Goal: Information Seeking & Learning: Learn about a topic

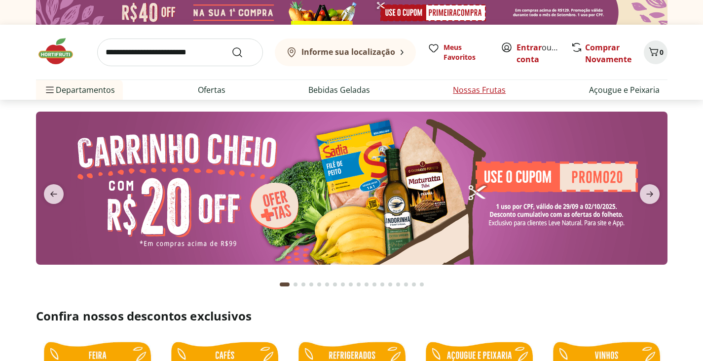
click at [470, 89] on link "Nossas Frutas" at bounding box center [479, 90] width 53 height 12
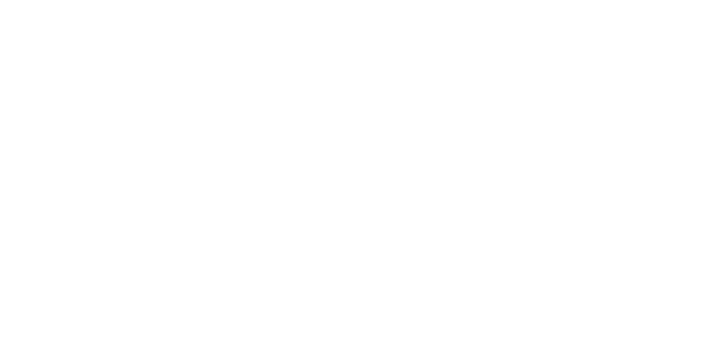
select select "**********"
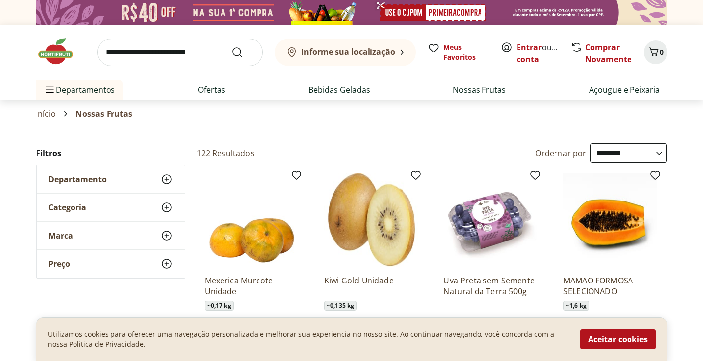
drag, startPoint x: 601, startPoint y: 334, endPoint x: 602, endPoint y: 329, distance: 5.5
click at [602, 332] on button "Aceitar cookies" at bounding box center [617, 339] width 75 height 20
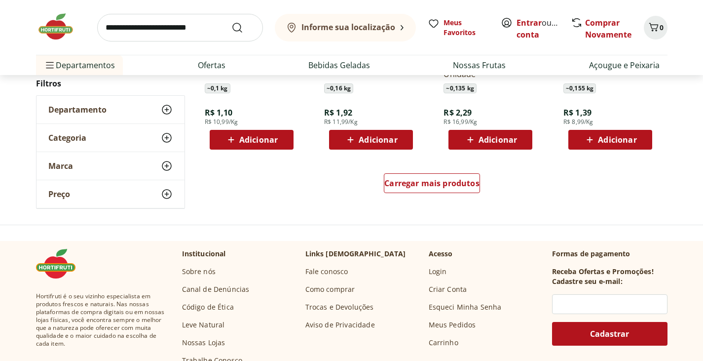
scroll to position [711, 0]
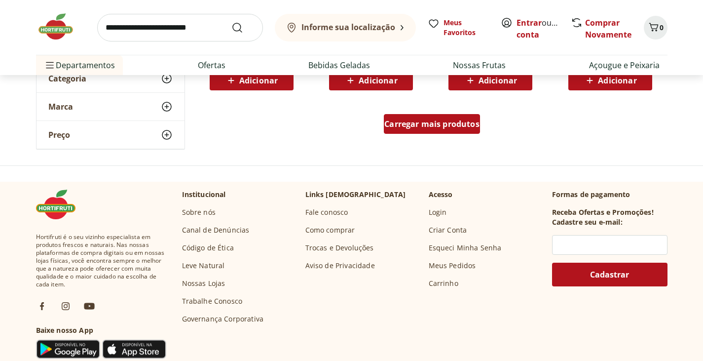
click at [415, 125] on span "Carregar mais produtos" at bounding box center [431, 124] width 95 height 8
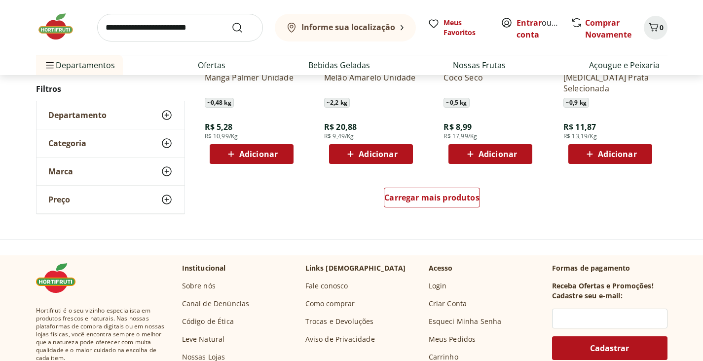
scroll to position [1243, 0]
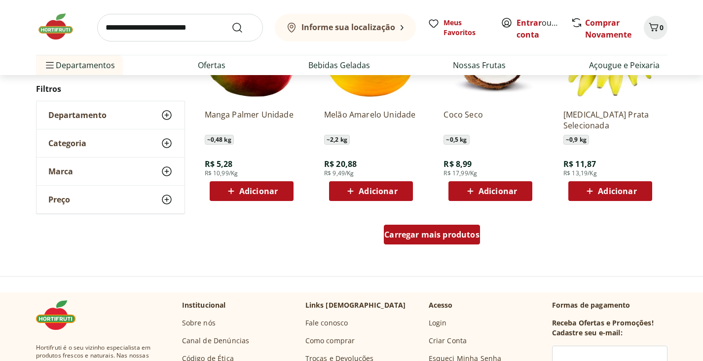
click at [428, 235] on span "Carregar mais produtos" at bounding box center [431, 234] width 95 height 8
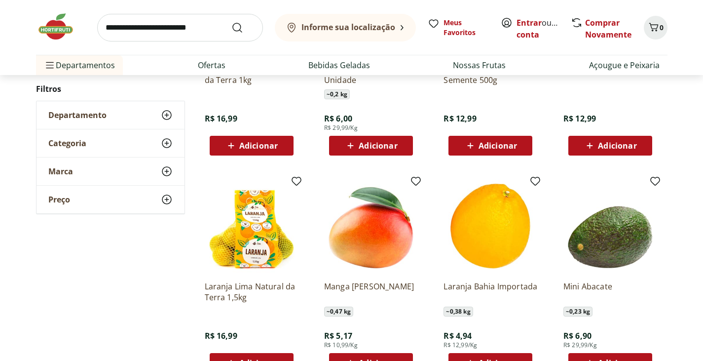
scroll to position [1836, 0]
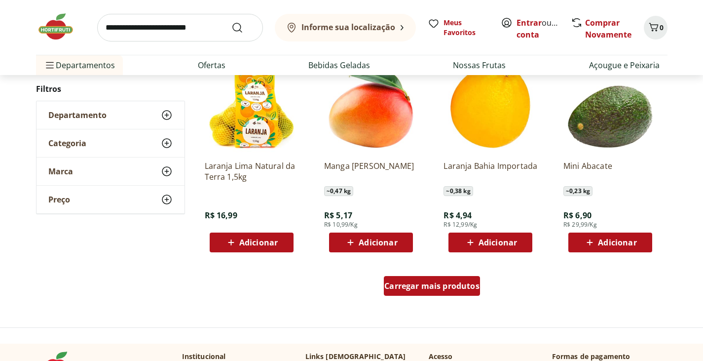
click at [452, 287] on span "Carregar mais produtos" at bounding box center [431, 286] width 95 height 8
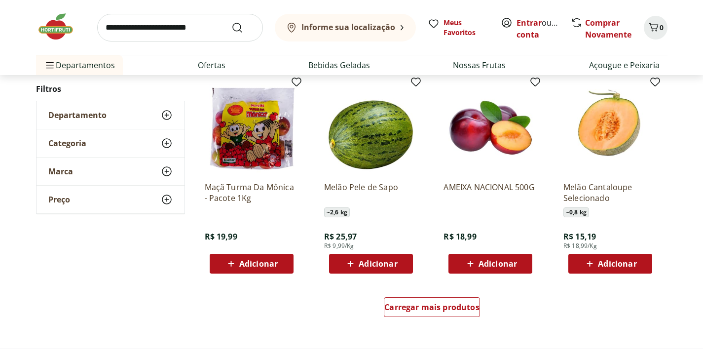
scroll to position [2487, 0]
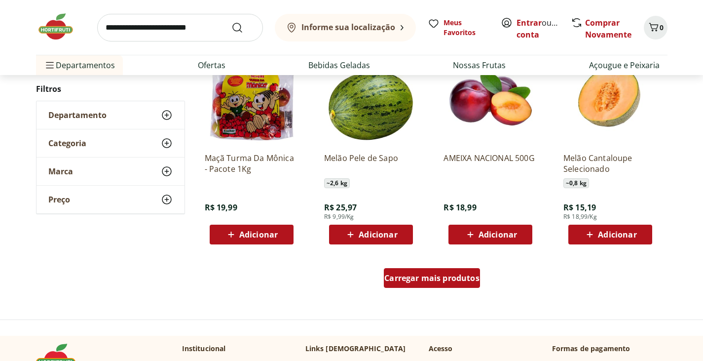
click at [438, 282] on span "Carregar mais produtos" at bounding box center [431, 278] width 95 height 8
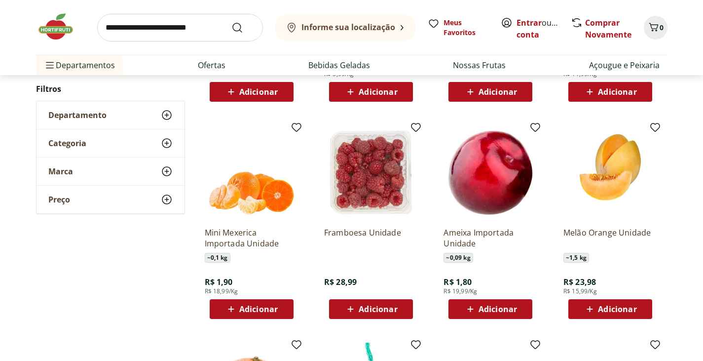
scroll to position [2783, 0]
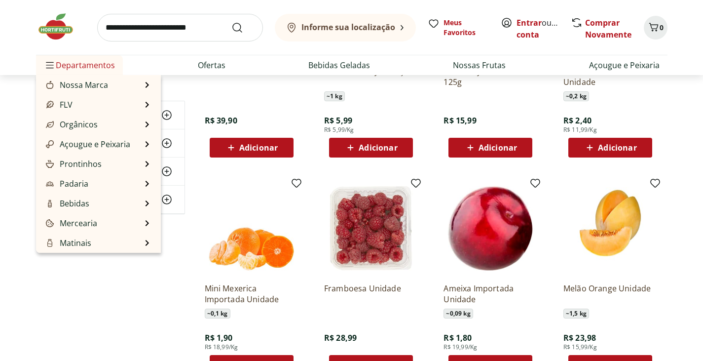
click at [89, 71] on span "Departamentos" at bounding box center [79, 65] width 71 height 24
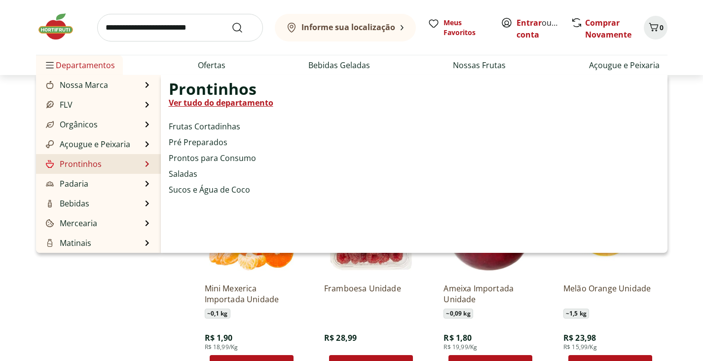
click at [197, 171] on li "Saladas" at bounding box center [221, 174] width 105 height 12
click at [195, 177] on link "Saladas" at bounding box center [183, 174] width 29 height 12
select select "**********"
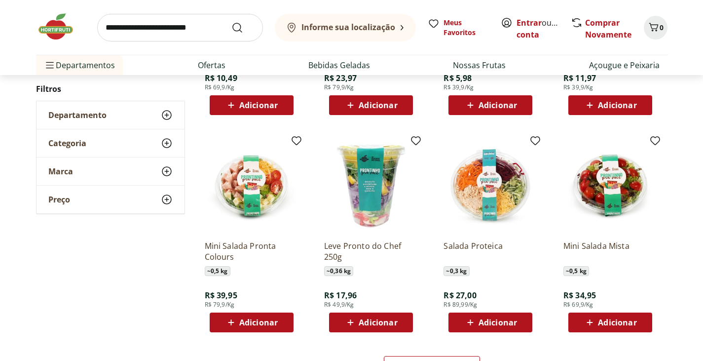
scroll to position [474, 0]
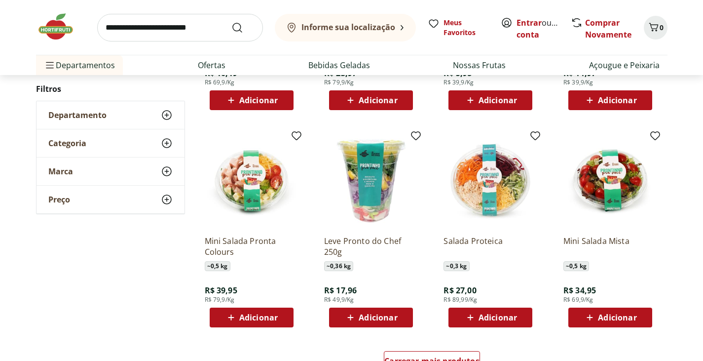
click at [498, 200] on img at bounding box center [491, 181] width 94 height 94
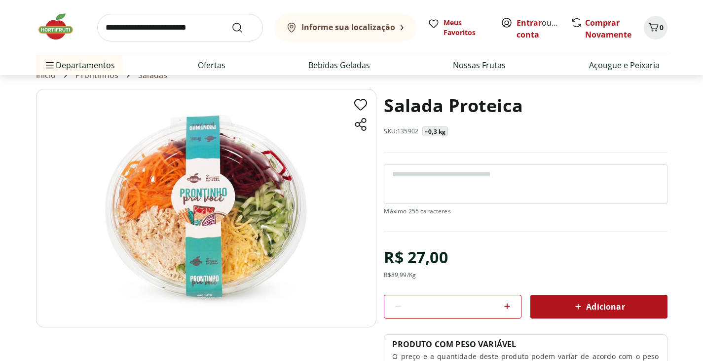
scroll to position [59, 0]
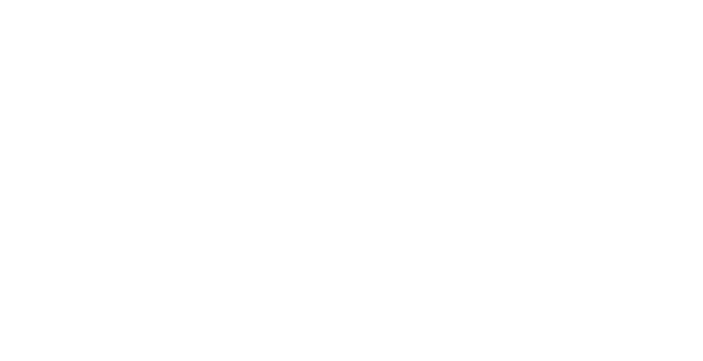
select select "**********"
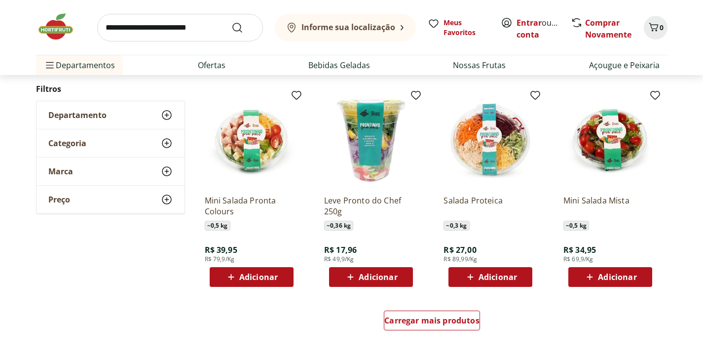
scroll to position [947, 0]
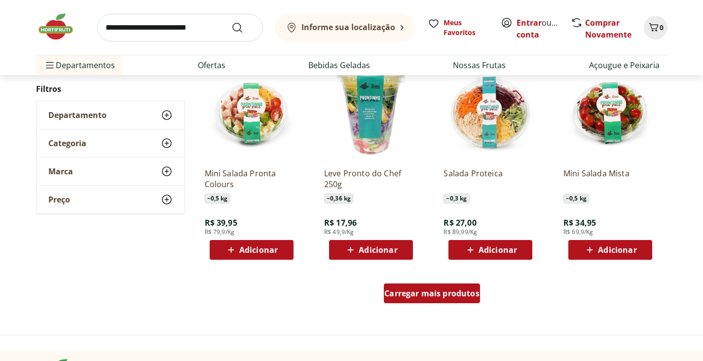
click at [448, 297] on span "Carregar mais produtos" at bounding box center [431, 293] width 95 height 8
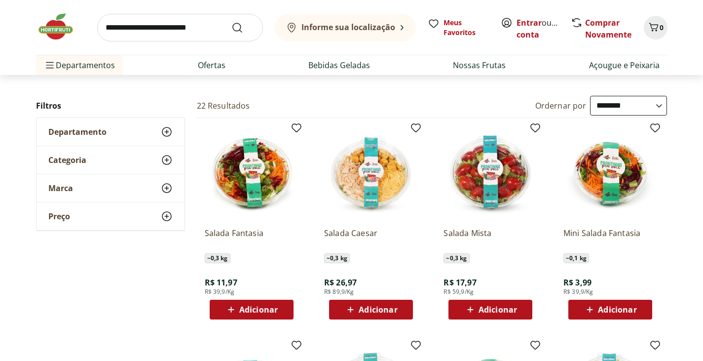
scroll to position [59, 0]
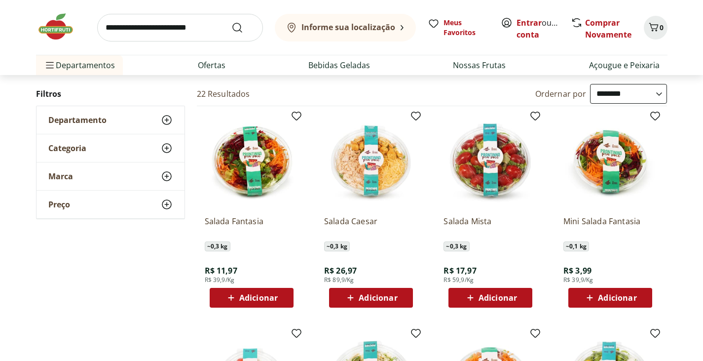
click at [614, 177] on img at bounding box center [611, 161] width 94 height 94
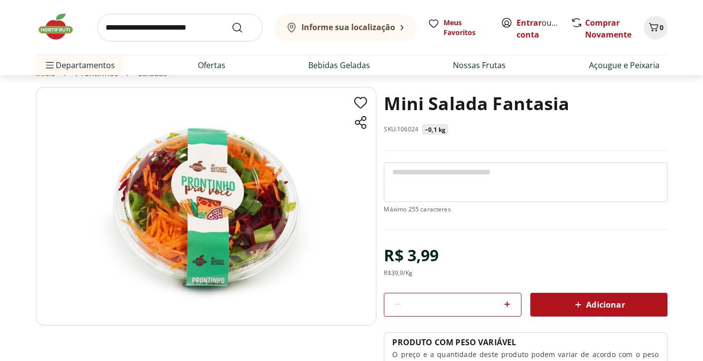
scroll to position [59, 0]
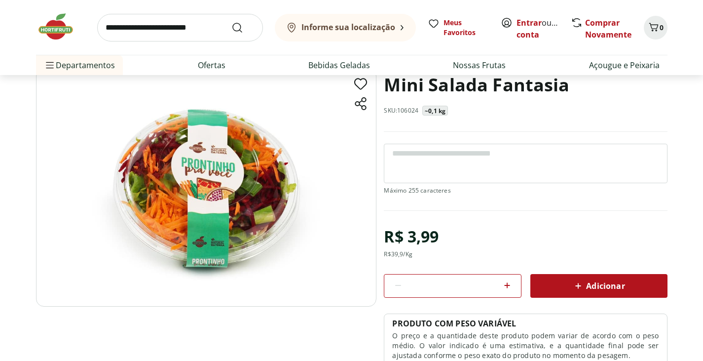
select select "**********"
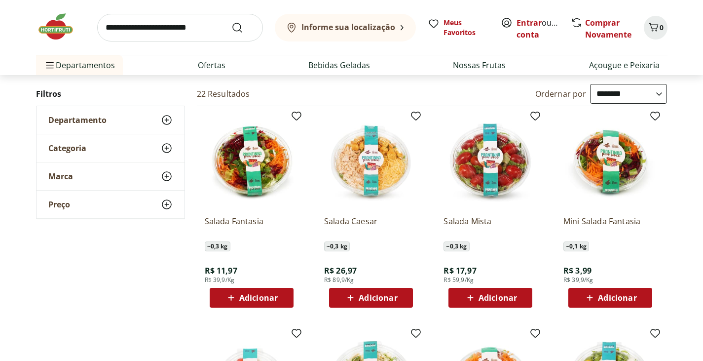
click at [159, 115] on div "Departamento" at bounding box center [111, 120] width 148 height 28
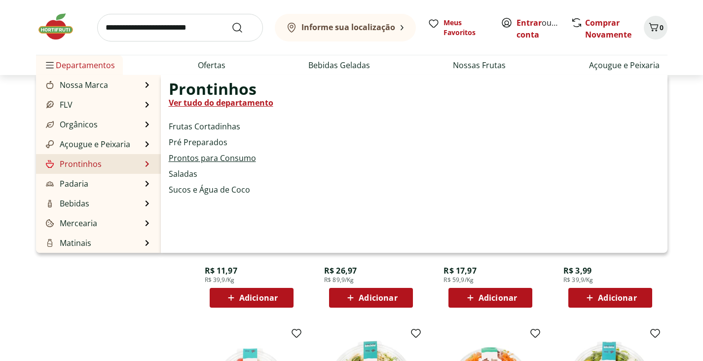
click at [197, 160] on link "Prontos para Consumo" at bounding box center [212, 158] width 87 height 12
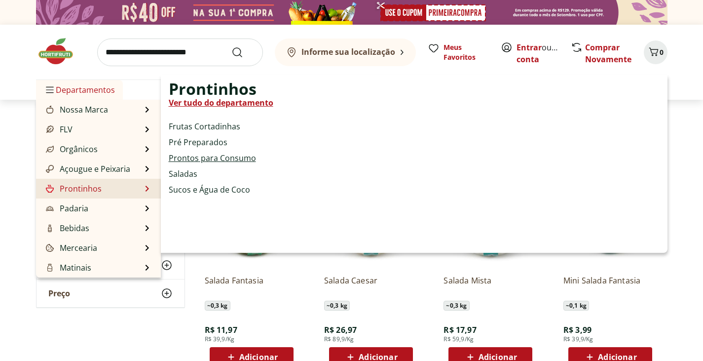
select select "**********"
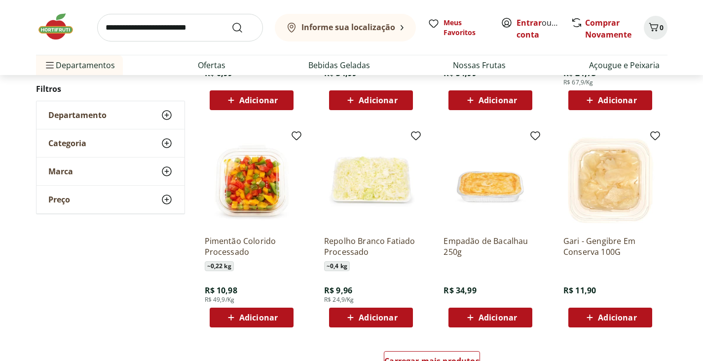
scroll to position [533, 0]
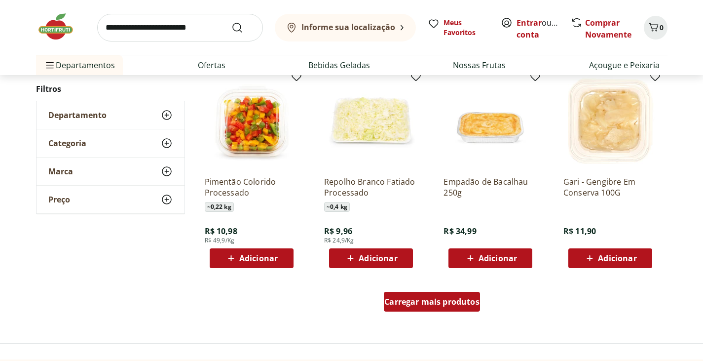
click at [416, 301] on span "Carregar mais produtos" at bounding box center [431, 302] width 95 height 8
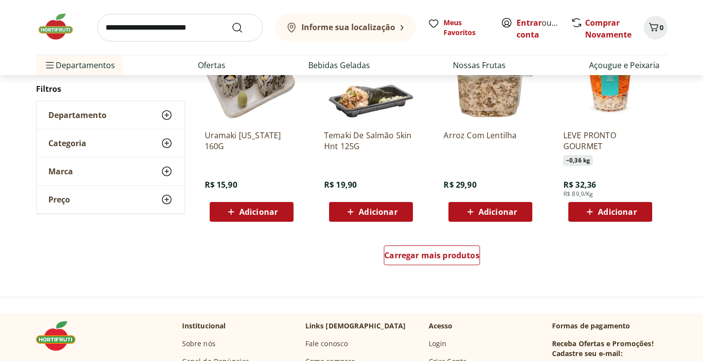
scroll to position [1243, 0]
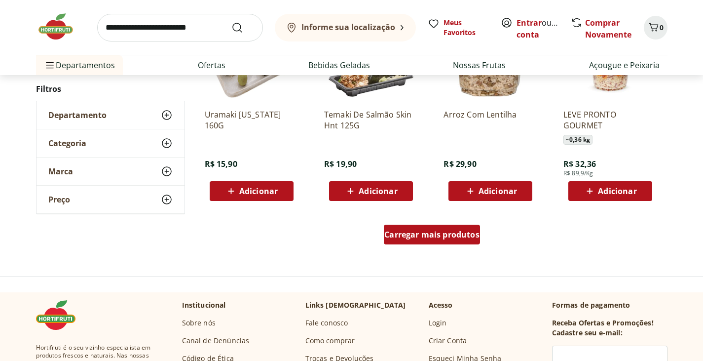
click at [407, 236] on span "Carregar mais produtos" at bounding box center [431, 234] width 95 height 8
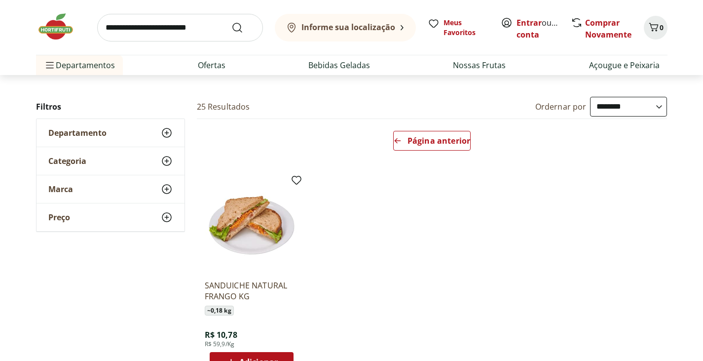
scroll to position [59, 0]
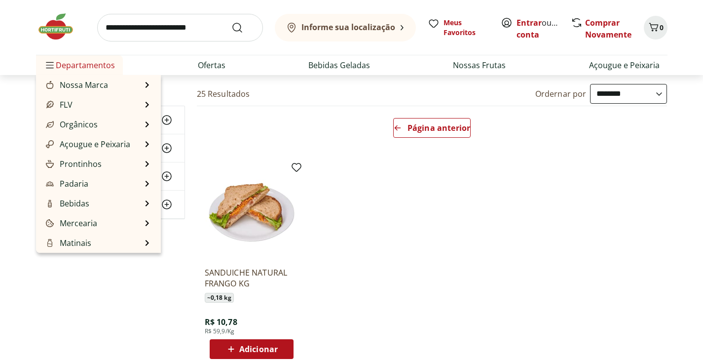
click at [93, 59] on span "Departamentos" at bounding box center [79, 65] width 71 height 24
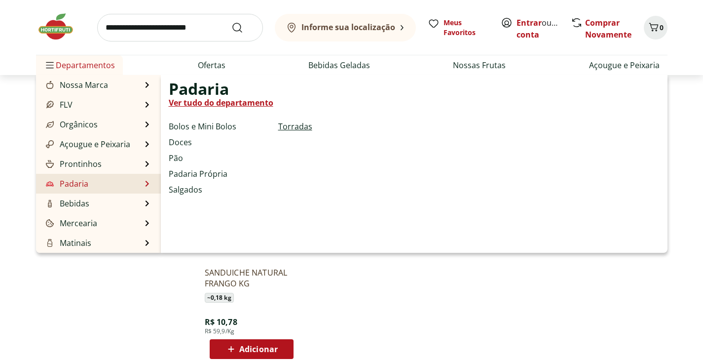
click at [290, 124] on link "Torradas" at bounding box center [295, 126] width 34 height 12
select select "**********"
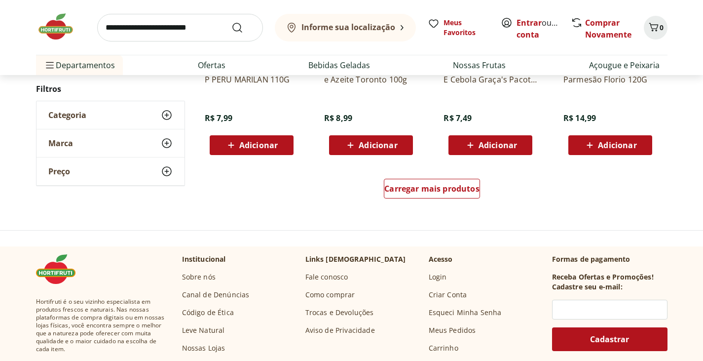
scroll to position [651, 0]
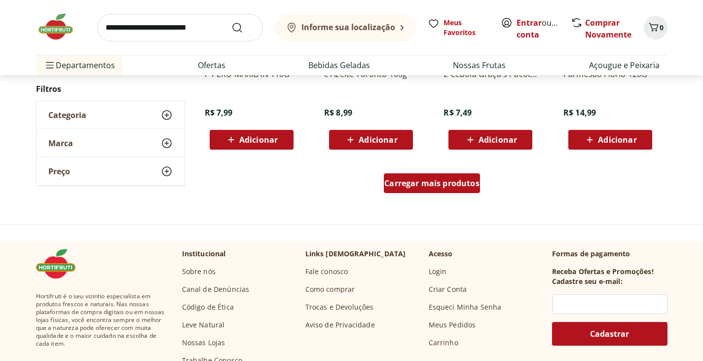
click at [446, 180] on span "Carregar mais produtos" at bounding box center [431, 183] width 95 height 8
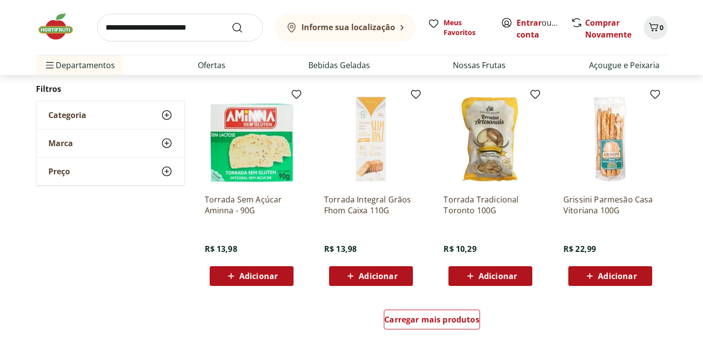
scroll to position [1184, 0]
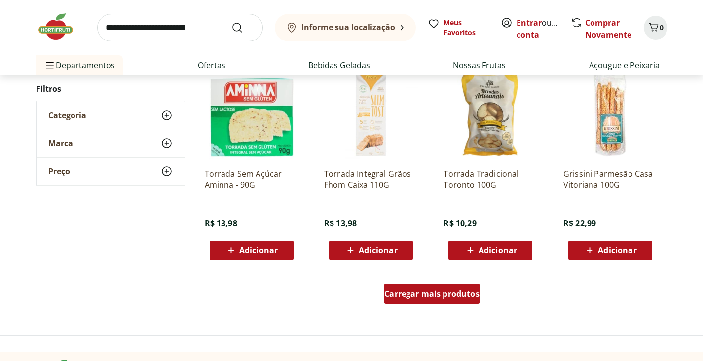
click at [423, 295] on span "Carregar mais produtos" at bounding box center [431, 294] width 95 height 8
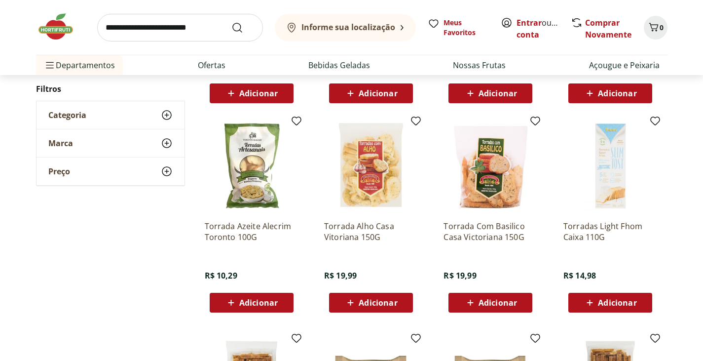
scroll to position [1362, 0]
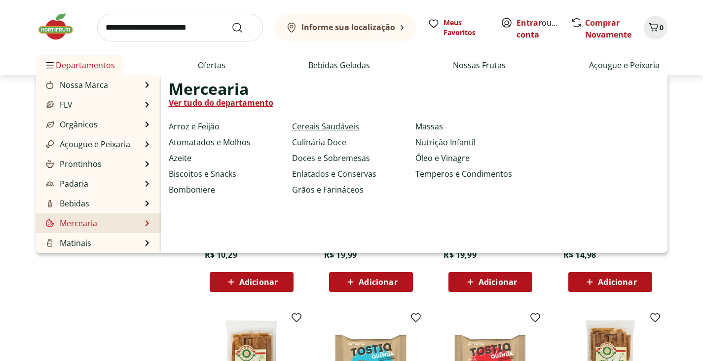
click at [318, 127] on link "Cereais Saudáveis" at bounding box center [325, 126] width 67 height 12
select select "**********"
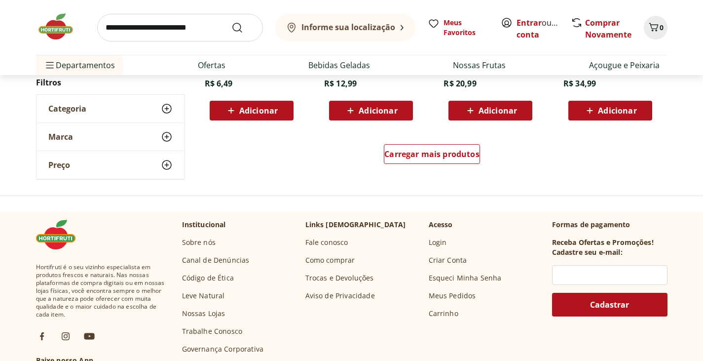
scroll to position [651, 0]
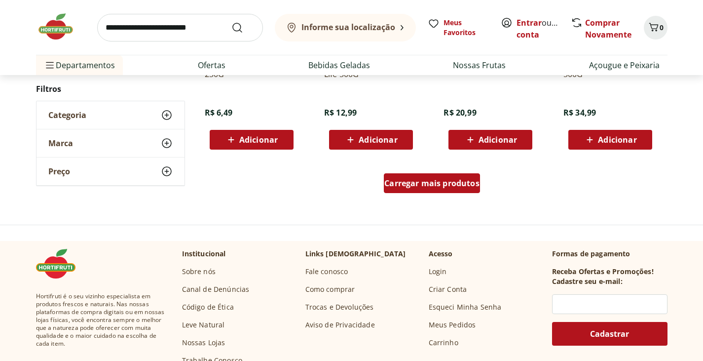
click at [446, 182] on span "Carregar mais produtos" at bounding box center [431, 183] width 95 height 8
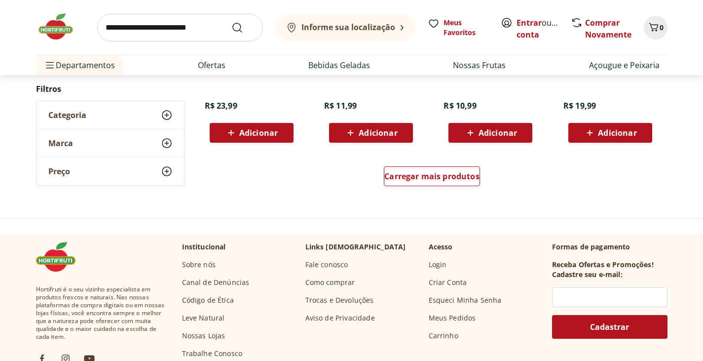
scroll to position [1303, 0]
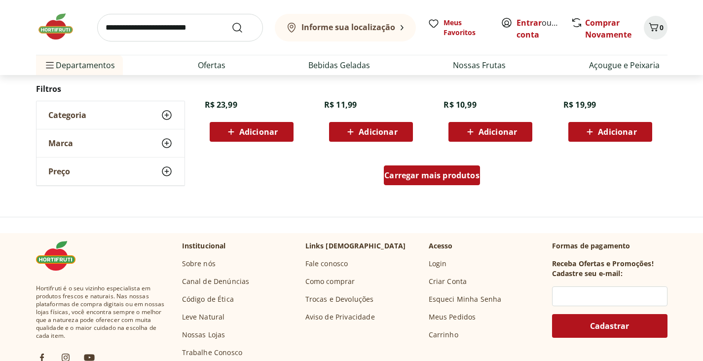
click at [422, 174] on span "Carregar mais produtos" at bounding box center [431, 175] width 95 height 8
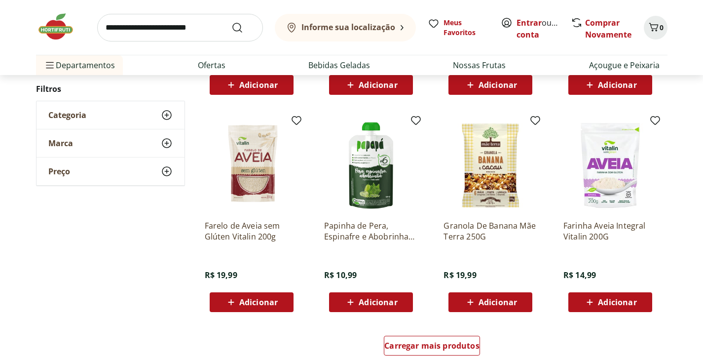
scroll to position [1776, 0]
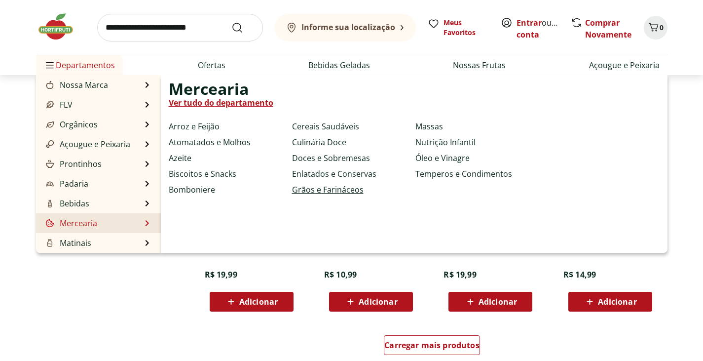
click at [339, 192] on link "Grãos e Farináceos" at bounding box center [328, 190] width 72 height 12
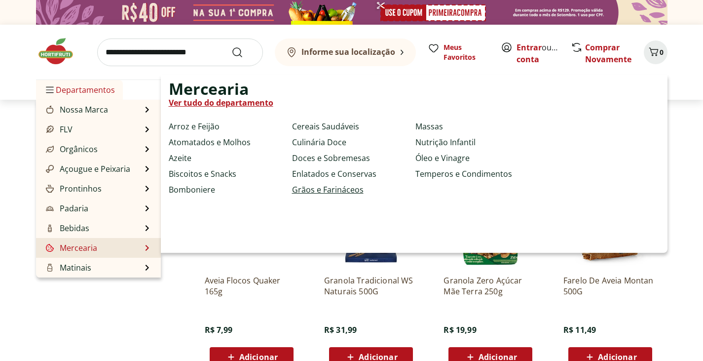
select select "**********"
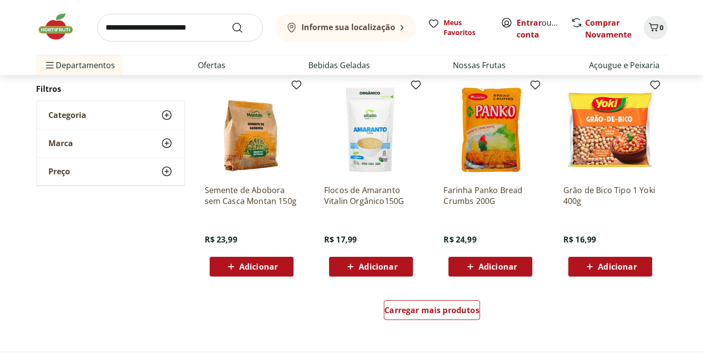
scroll to position [533, 0]
